Goal: Find specific page/section: Find specific page/section

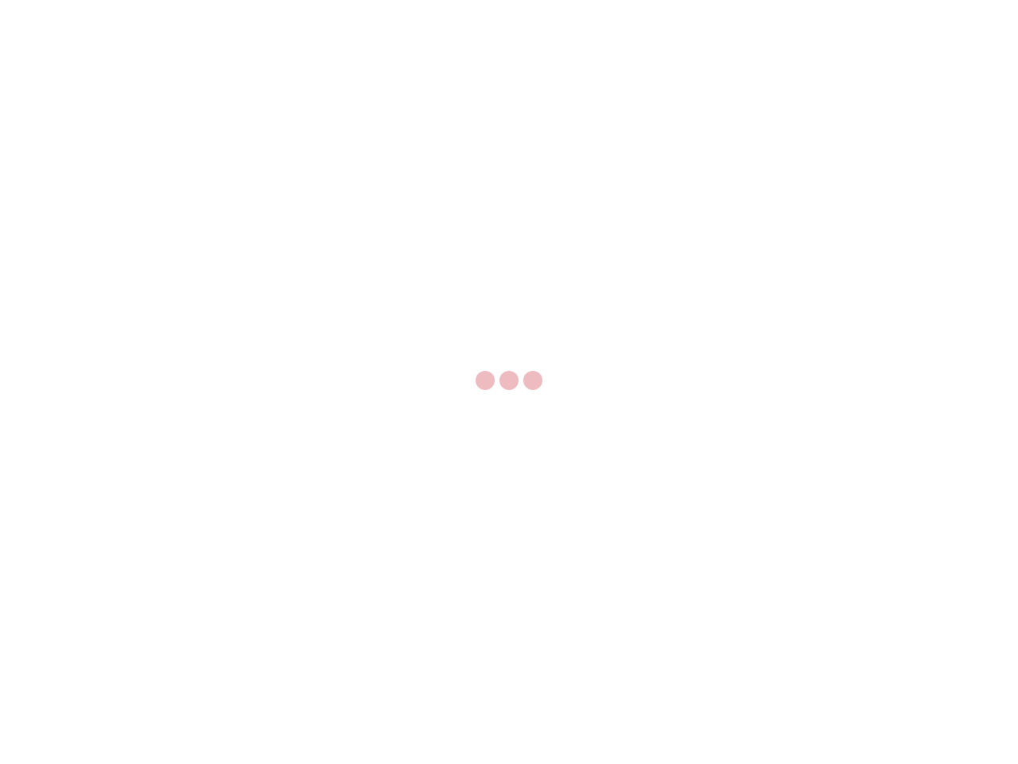
select select "US"
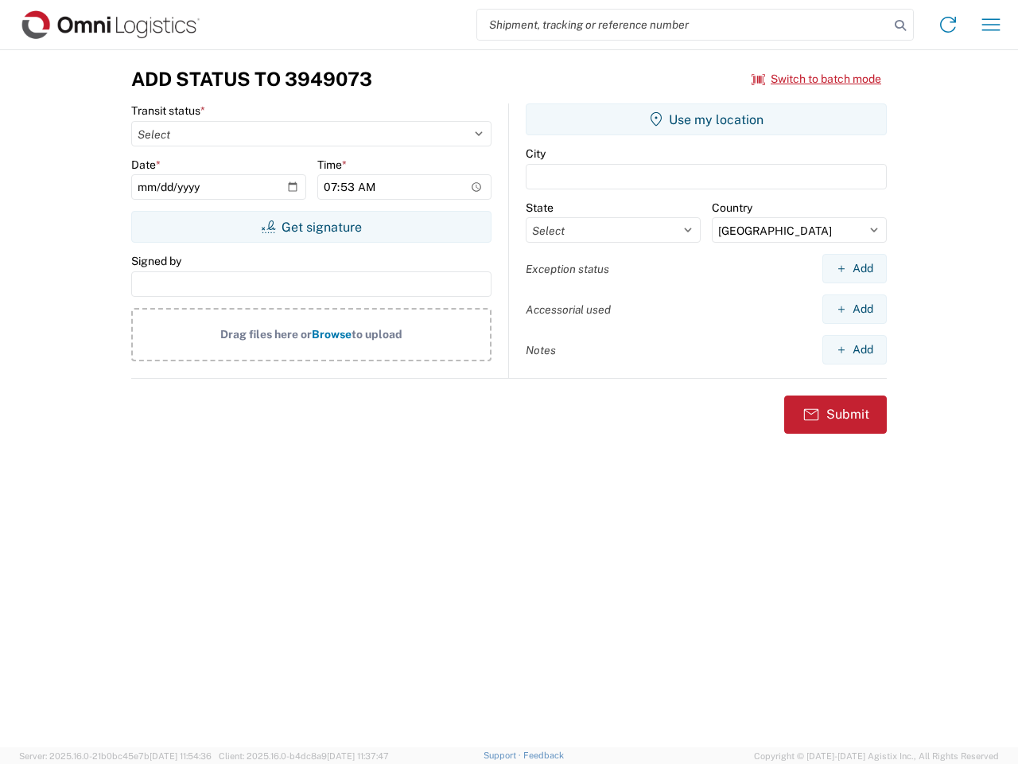
click at [684, 25] on input "search" at bounding box center [683, 25] width 412 height 30
click at [901, 25] on icon at bounding box center [901, 25] width 22 height 22
click at [948, 25] on icon at bounding box center [948, 24] width 25 height 25
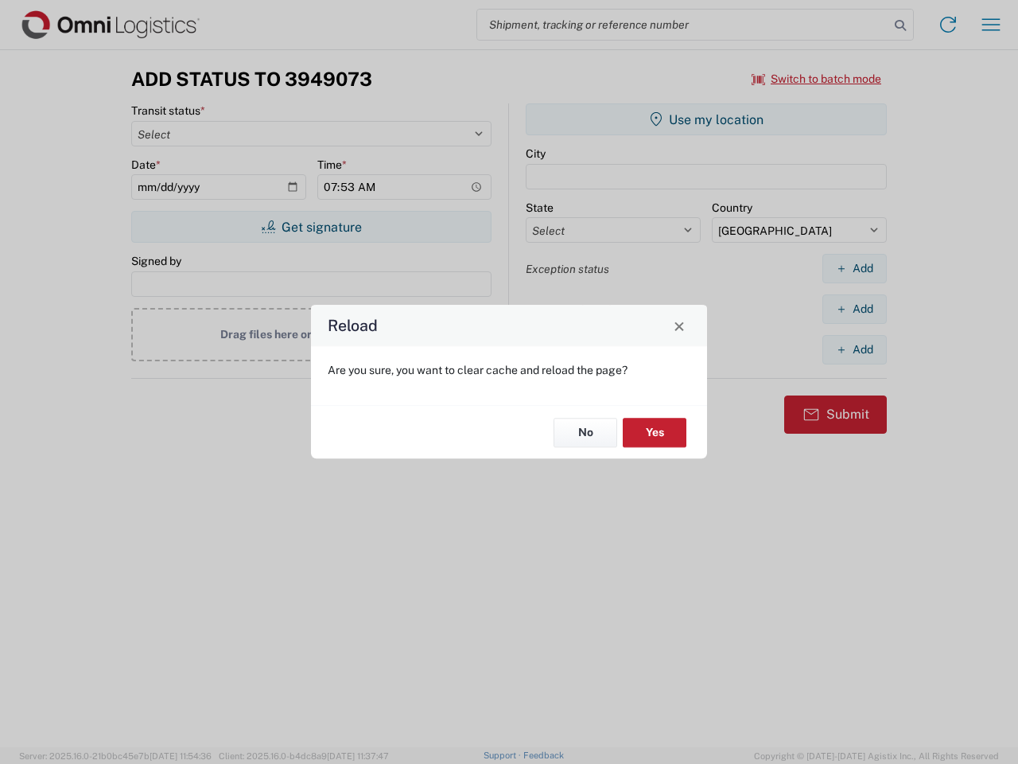
click at [817, 79] on div "Reload Are you sure, you want to clear cache and reload the page? No Yes" at bounding box center [509, 382] width 1018 height 764
click at [311, 227] on div "Reload Are you sure, you want to clear cache and reload the page? No Yes" at bounding box center [509, 382] width 1018 height 764
click at [707, 119] on div "Reload Are you sure, you want to clear cache and reload the page? No Yes" at bounding box center [509, 382] width 1018 height 764
click at [855, 268] on div "Reload Are you sure, you want to clear cache and reload the page? No Yes" at bounding box center [509, 382] width 1018 height 764
click at [855, 309] on div "Reload Are you sure, you want to clear cache and reload the page? No Yes" at bounding box center [509, 382] width 1018 height 764
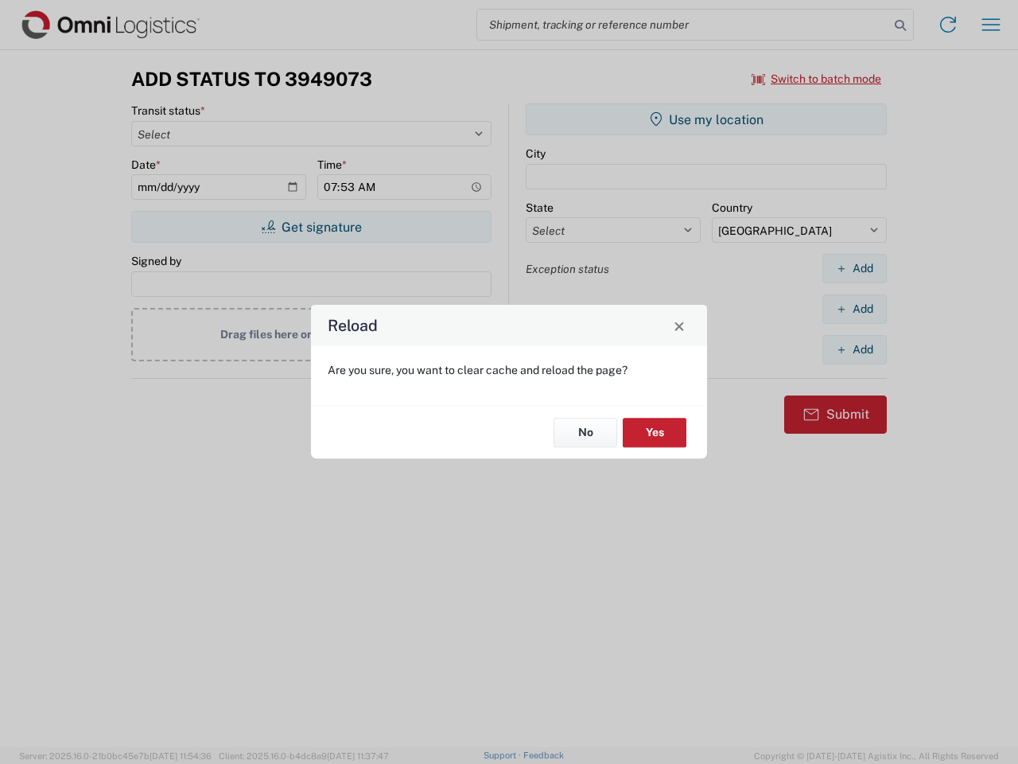
click at [855, 349] on div "Reload Are you sure, you want to clear cache and reload the page? No Yes" at bounding box center [509, 382] width 1018 height 764
